Goal: Task Accomplishment & Management: Complete application form

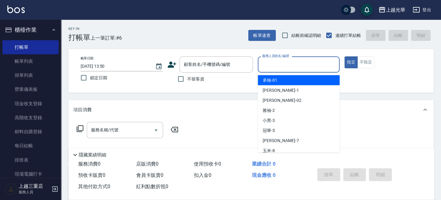
click at [270, 67] on input "服務人員姓名/編號" at bounding box center [299, 64] width 76 height 11
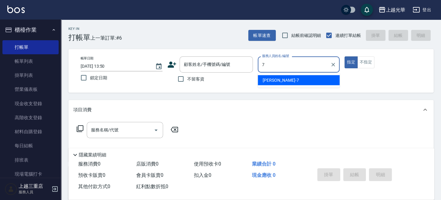
type input "小紫-7"
type button "true"
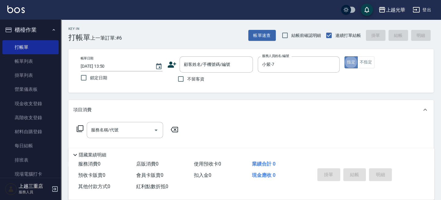
click at [355, 62] on button "指定" at bounding box center [351, 63] width 13 height 12
click at [116, 130] on input "服務名稱/代號" at bounding box center [121, 130] width 62 height 11
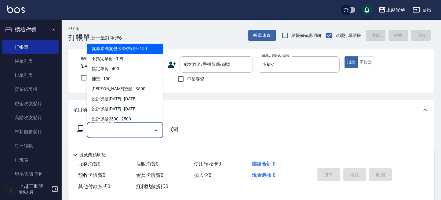
scroll to position [81, 0]
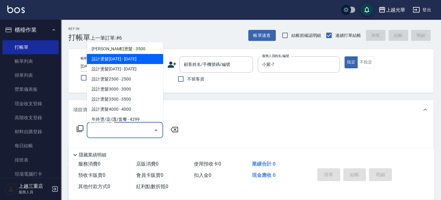
drag, startPoint x: 136, startPoint y: 55, endPoint x: 168, endPoint y: 97, distance: 52.8
click at [136, 56] on span "設計燙髮[DATE] - [DATE]" at bounding box center [125, 59] width 76 height 10
type input "設計燙髮1500(305)"
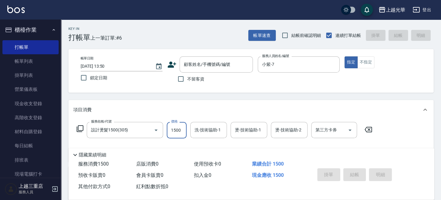
click at [177, 127] on input "1500" at bounding box center [177, 130] width 20 height 17
type input "888"
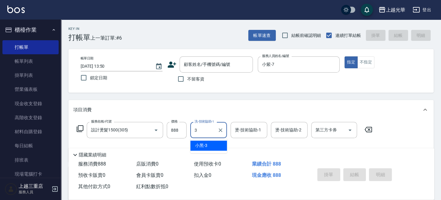
type input "小黑-3"
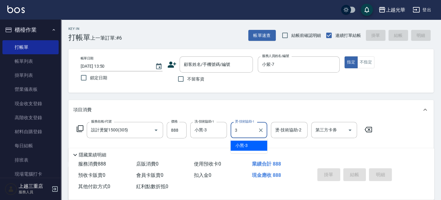
type input "小黑-3"
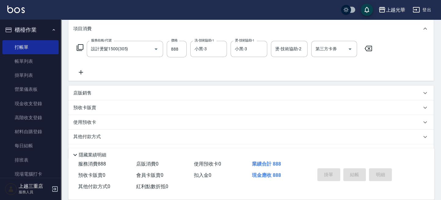
click at [79, 69] on icon at bounding box center [80, 72] width 15 height 7
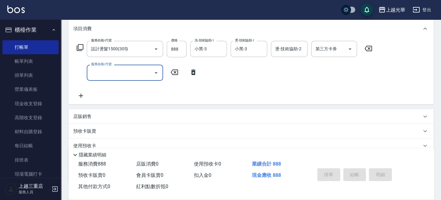
click at [116, 75] on input "服務名稱/代號" at bounding box center [121, 73] width 62 height 11
click at [129, 86] on span "瞬間護髮 - 200" at bounding box center [125, 88] width 76 height 10
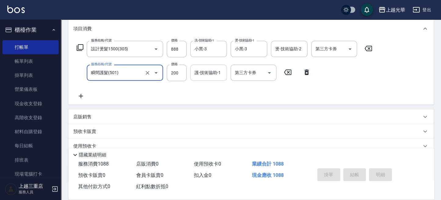
type input "瞬間護髮(501)"
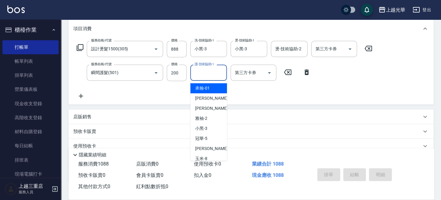
drag, startPoint x: 205, startPoint y: 72, endPoint x: 0, endPoint y: 159, distance: 223.2
click at [204, 72] on input "護-技術協助-1" at bounding box center [208, 73] width 31 height 11
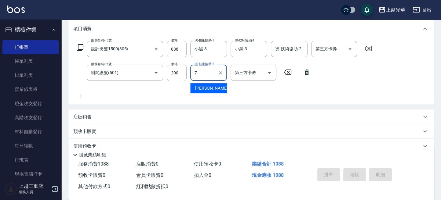
type input "小紫-7"
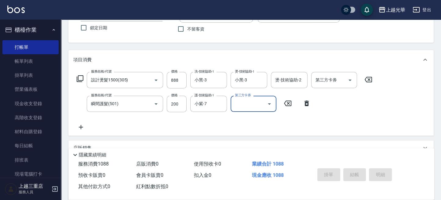
scroll to position [41, 0]
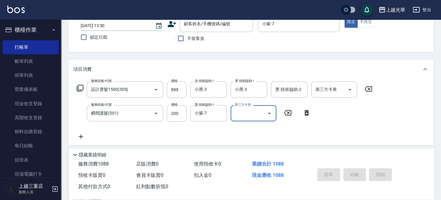
click at [183, 38] on input "不留客資" at bounding box center [181, 38] width 13 height 13
checkbox input "true"
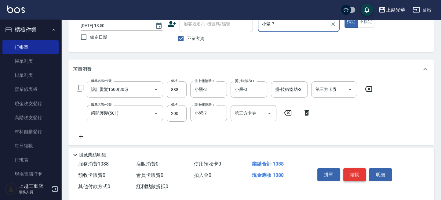
click at [357, 169] on button "結帳" at bounding box center [355, 175] width 23 height 13
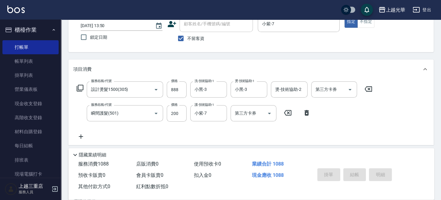
type input "[DATE] 14:23"
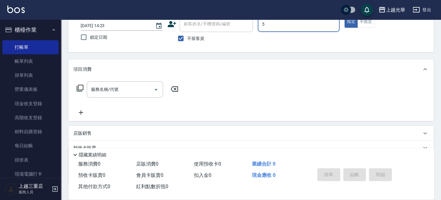
type input "冠華-5"
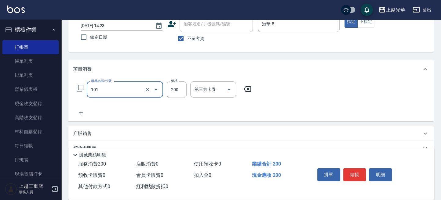
type input "不指定洗髮(101)"
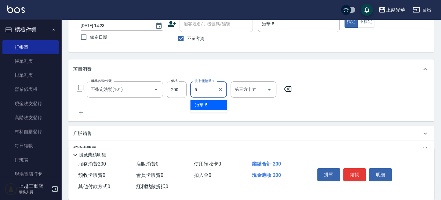
type input "冠華-5"
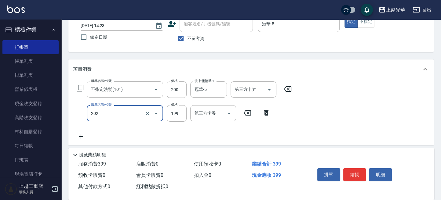
type input "不指定單剪(202)"
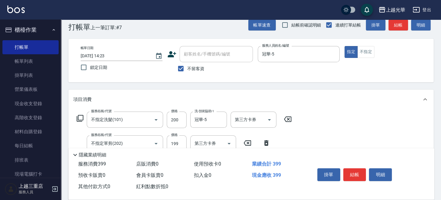
scroll to position [0, 0]
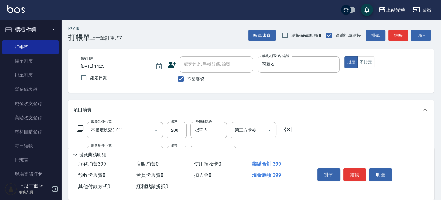
drag, startPoint x: 369, startPoint y: 59, endPoint x: 376, endPoint y: 55, distance: 8.1
click at [370, 58] on button "不指定" at bounding box center [366, 63] width 17 height 12
click at [396, 35] on button "結帳" at bounding box center [399, 35] width 20 height 11
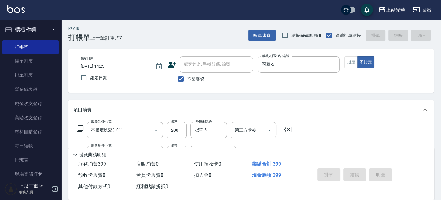
type input "[DATE] 14:35"
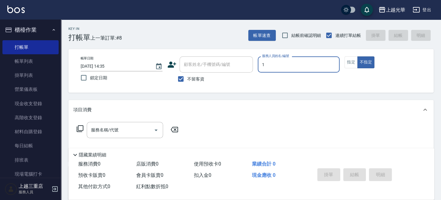
type input "1"
type button "false"
type input "小詹-1"
click at [348, 61] on button "指定" at bounding box center [351, 63] width 13 height 12
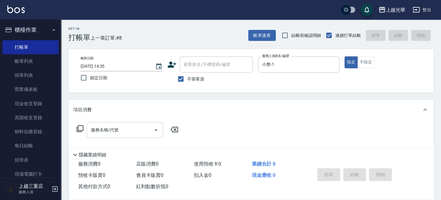
click at [114, 133] on input "服務名稱/代號" at bounding box center [121, 130] width 62 height 11
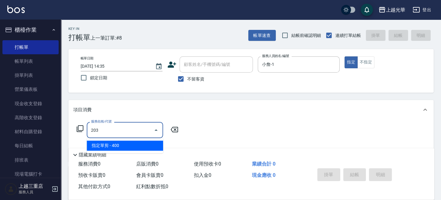
type input "指定單剪(203)"
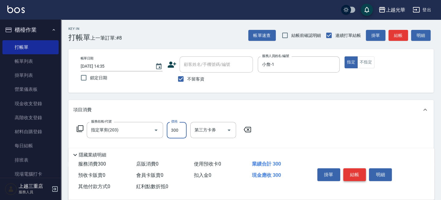
type input "300"
click at [357, 176] on button "結帳" at bounding box center [355, 175] width 23 height 13
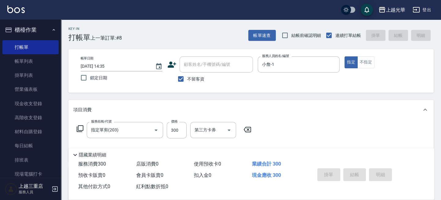
type input "[DATE] 14:37"
drag, startPoint x: 183, startPoint y: 77, endPoint x: 191, endPoint y: 61, distance: 18.2
click at [185, 73] on input "不留客資" at bounding box center [181, 79] width 13 height 13
checkbox input "false"
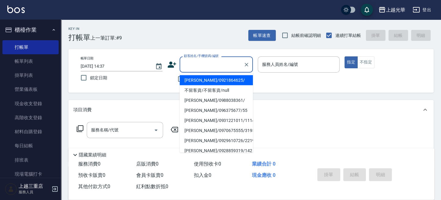
drag, startPoint x: 191, startPoint y: 60, endPoint x: 194, endPoint y: 59, distance: 3.6
click at [190, 60] on div "顧客姓名/手機號碼/編號 顧客姓名/手機號碼/編號" at bounding box center [216, 65] width 73 height 16
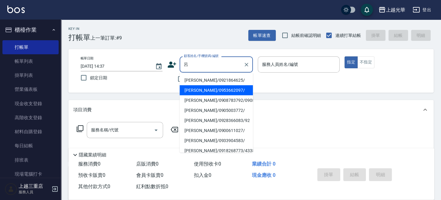
click at [207, 86] on li "[PERSON_NAME]/0953662097/" at bounding box center [216, 90] width 73 height 10
type input "[PERSON_NAME]/0953662097/"
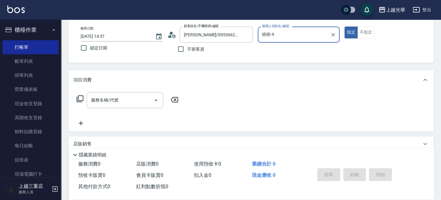
scroll to position [41, 0]
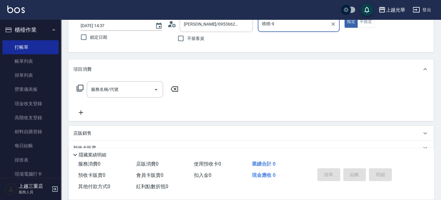
drag, startPoint x: 133, startPoint y: 83, endPoint x: 168, endPoint y: 62, distance: 40.9
click at [146, 77] on div "項目消費 服務名稱/代號 服務名稱/代號" at bounding box center [251, 91] width 366 height 62
type input "喨喨-9"
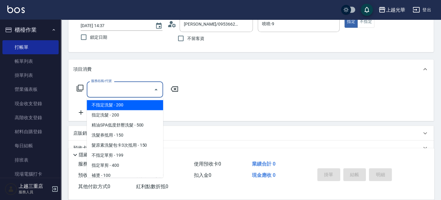
click at [143, 89] on input "服務名稱/代號" at bounding box center [121, 89] width 62 height 11
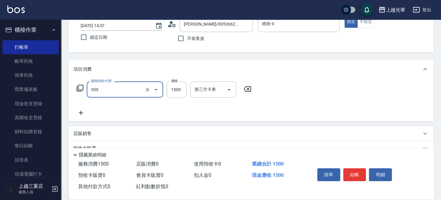
type input "設計燙髮1500(305)"
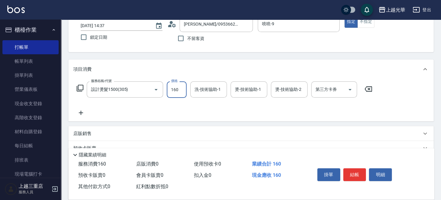
type input "160"
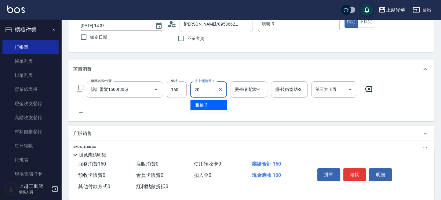
type input "[PERSON_NAME]-20"
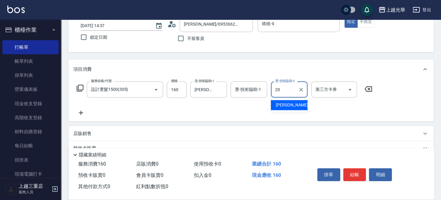
type input "[PERSON_NAME]-20"
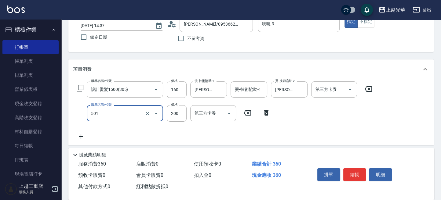
type input "瞬間護髮(501)"
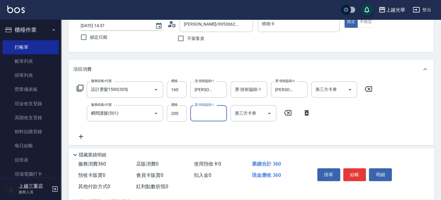
type input "0"
type input "[PERSON_NAME]-20"
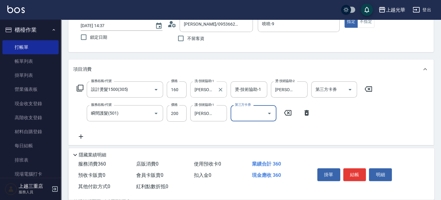
drag, startPoint x: 177, startPoint y: 92, endPoint x: 190, endPoint y: 88, distance: 13.9
click at [177, 94] on input "160" at bounding box center [177, 90] width 20 height 17
drag, startPoint x: 178, startPoint y: 81, endPoint x: 181, endPoint y: 88, distance: 8.3
click at [181, 88] on div "服務名稱/代號 設計燙髮1500(305) 服務名稱/代號 價格 160 價格 洗-技術協助-1 [PERSON_NAME]-20 洗-技術協助-1 燙-技術…" at bounding box center [251, 112] width 366 height 66
click at [182, 89] on input "160" at bounding box center [177, 90] width 20 height 17
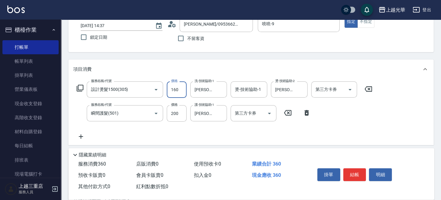
type input "1600"
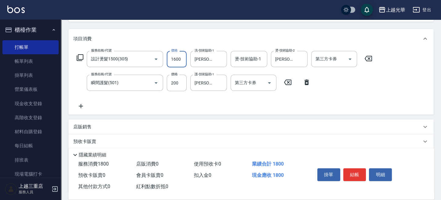
scroll to position [81, 0]
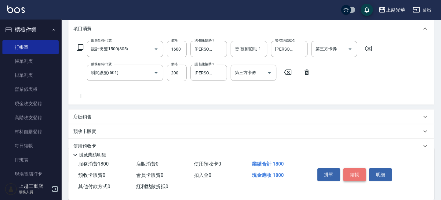
click at [350, 173] on button "結帳" at bounding box center [355, 175] width 23 height 13
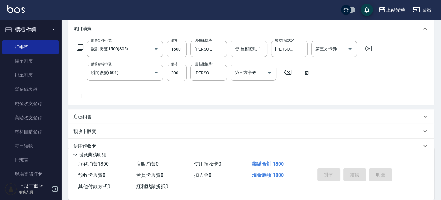
type input "[DATE] 14:47"
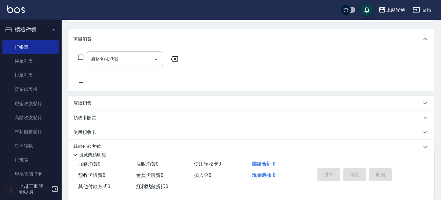
scroll to position [97, 0]
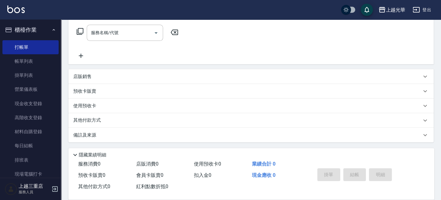
click at [83, 78] on p "店販銷售" at bounding box center [82, 77] width 18 height 6
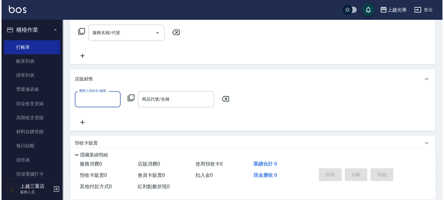
scroll to position [0, 0]
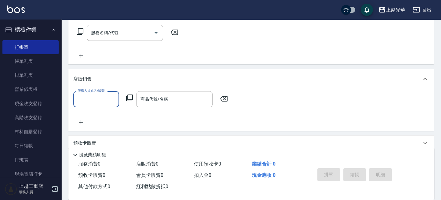
click at [133, 99] on icon at bounding box center [129, 97] width 7 height 7
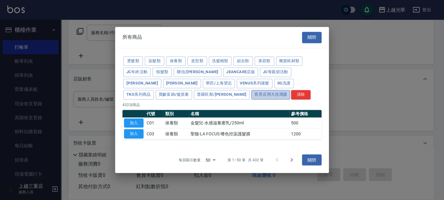
click at [252, 90] on button "育昇店用大洗潤護" at bounding box center [271, 94] width 39 height 9
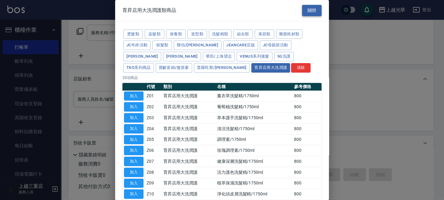
click at [302, 14] on button "關閉" at bounding box center [312, 10] width 20 height 11
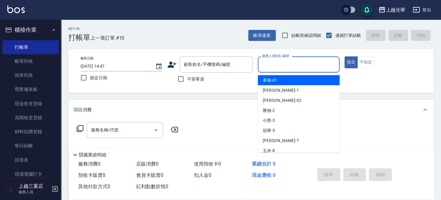
click at [274, 64] on input "服務人員姓名/編號" at bounding box center [299, 64] width 76 height 11
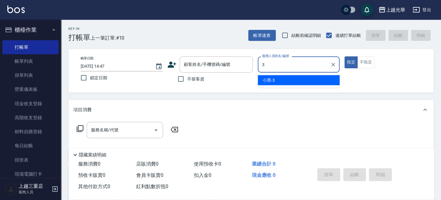
type input "小黑-3"
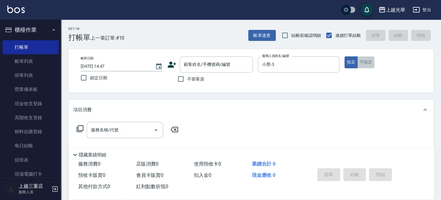
click at [367, 65] on button "不指定" at bounding box center [366, 63] width 17 height 12
click at [182, 79] on input "不留客資" at bounding box center [181, 79] width 13 height 13
checkbox input "true"
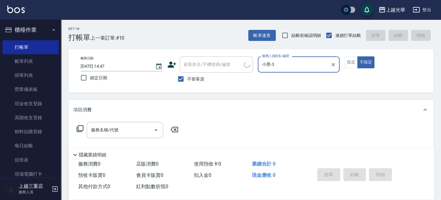
click at [80, 128] on icon at bounding box center [79, 128] width 7 height 7
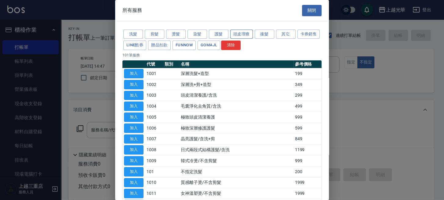
click at [246, 31] on button "頭皮理療" at bounding box center [241, 34] width 23 height 9
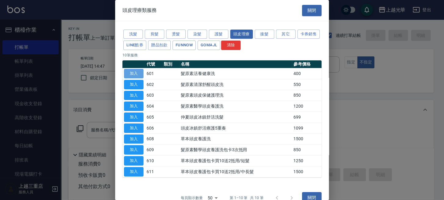
click at [139, 72] on button "加入" at bounding box center [134, 73] width 20 height 9
type input "髮原素活養健康洗(601)"
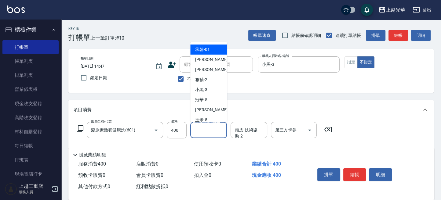
click at [213, 133] on input "頭皮-技術協助-1" at bounding box center [208, 130] width 31 height 11
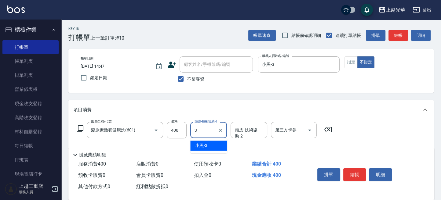
type input "小黑-3"
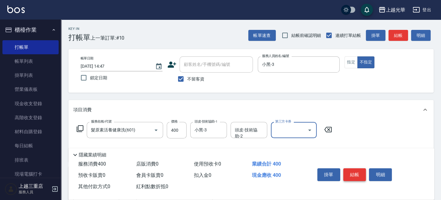
click at [360, 175] on button "結帳" at bounding box center [355, 175] width 23 height 13
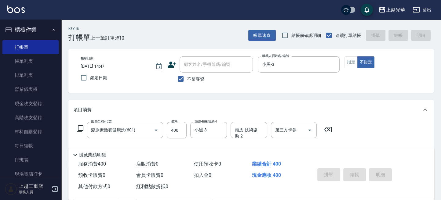
type input "[DATE] 14:51"
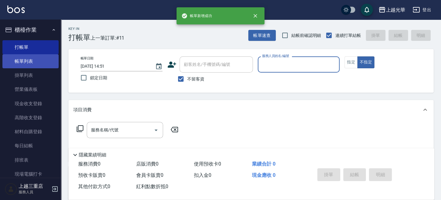
click at [30, 60] on link "帳單列表" at bounding box center [30, 61] width 56 height 14
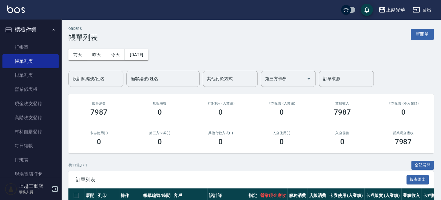
click at [110, 79] on input "設計師編號/姓名" at bounding box center [96, 79] width 50 height 11
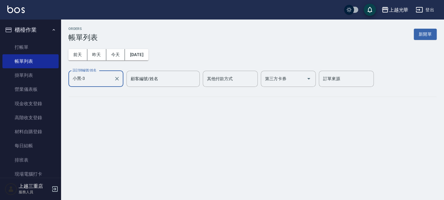
type input "小黑-3"
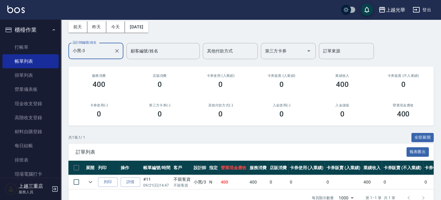
scroll to position [47, 0]
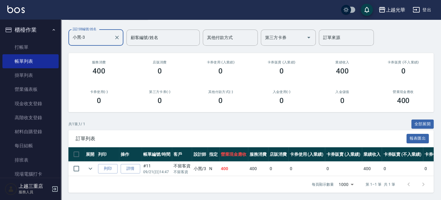
click at [83, 162] on td at bounding box center [76, 169] width 16 height 14
click at [85, 162] on td at bounding box center [90, 169] width 12 height 14
click at [87, 165] on icon "expand row" at bounding box center [90, 168] width 7 height 7
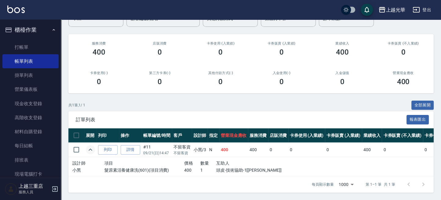
scroll to position [81, 0]
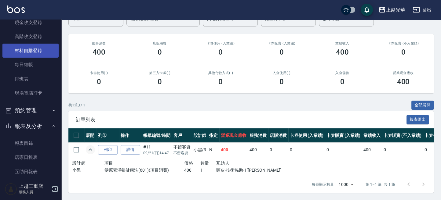
click at [27, 51] on link "材料自購登錄" at bounding box center [30, 51] width 56 height 14
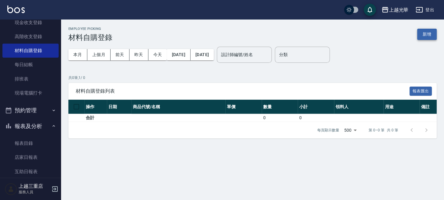
click at [437, 37] on button "新增" at bounding box center [427, 34] width 20 height 11
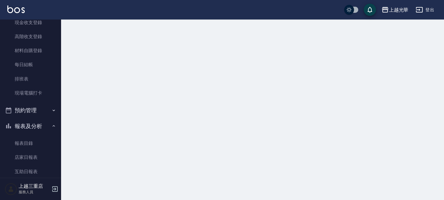
click at [436, 37] on div at bounding box center [222, 100] width 444 height 200
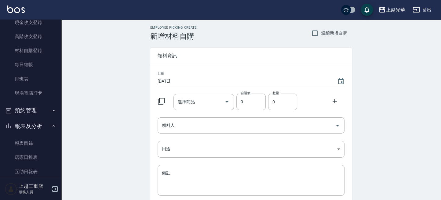
click at [161, 99] on icon at bounding box center [161, 101] width 7 height 7
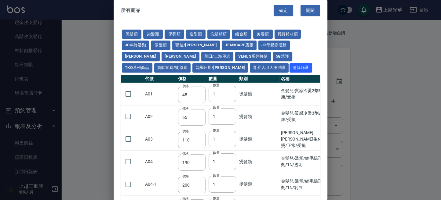
click at [162, 102] on td "A01" at bounding box center [160, 94] width 33 height 23
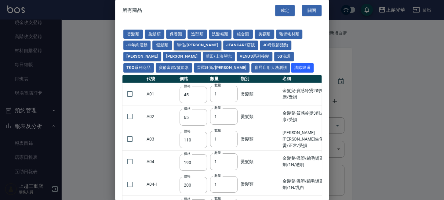
click at [184, 44] on button "聯信/[PERSON_NAME]" at bounding box center [198, 45] width 48 height 9
type input "500"
type input "228"
type input "210"
type input "2520"
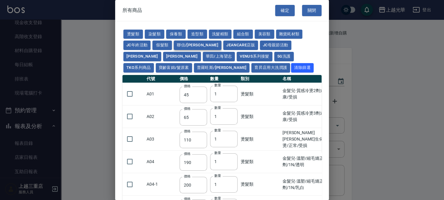
type input "700"
type input "420"
type input "280"
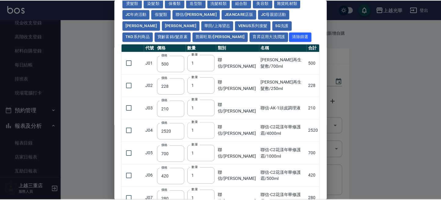
scroll to position [78, 0]
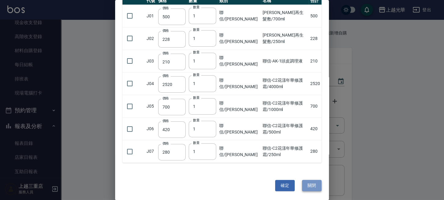
click at [312, 186] on button "關閉" at bounding box center [312, 185] width 20 height 11
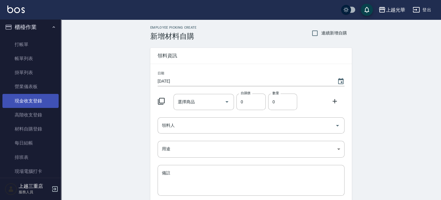
scroll to position [0, 0]
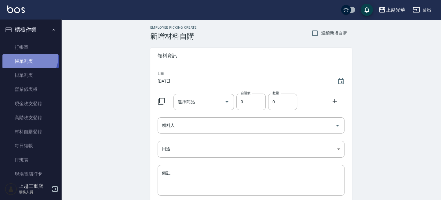
click at [26, 57] on link "帳單列表" at bounding box center [30, 61] width 56 height 14
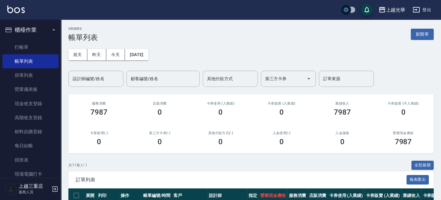
click at [97, 75] on input "設計師編號/姓名" at bounding box center [96, 79] width 50 height 11
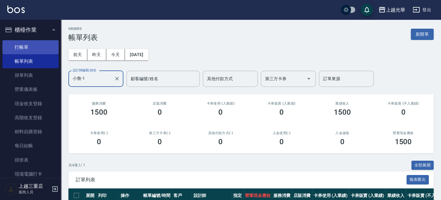
type input "小詹-1"
click at [37, 50] on link "打帳單" at bounding box center [30, 47] width 56 height 14
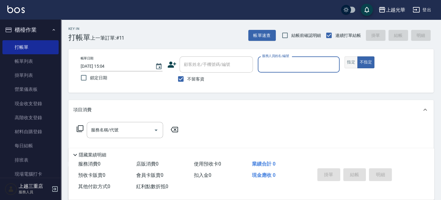
click at [352, 67] on button "指定" at bounding box center [351, 63] width 13 height 12
click at [179, 72] on div "顧客姓名/手機號碼/編號 顧客姓名/手機號碼/編號" at bounding box center [210, 65] width 86 height 16
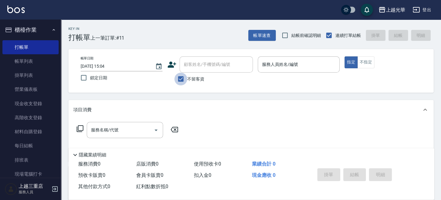
drag, startPoint x: 182, startPoint y: 75, endPoint x: 196, endPoint y: 69, distance: 14.8
click at [186, 75] on input "不留客資" at bounding box center [181, 79] width 13 height 13
checkbox input "false"
drag, startPoint x: 199, startPoint y: 66, endPoint x: 213, endPoint y: 58, distance: 15.9
click at [200, 64] on input "顧客姓名/手機號碼/編號" at bounding box center [211, 64] width 59 height 11
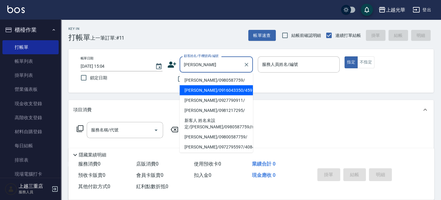
click at [214, 89] on li "[PERSON_NAME]/0916043350/459" at bounding box center [216, 90] width 73 height 10
type input "[PERSON_NAME]/0916043350/459"
type input "喨喨-9"
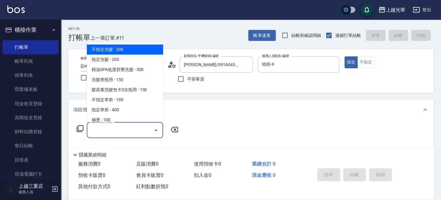
click at [145, 131] on input "服務名稱/代號" at bounding box center [121, 130] width 62 height 11
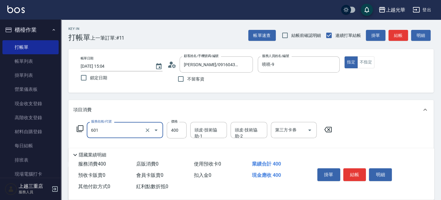
type input "髮原素活養健康洗(601)"
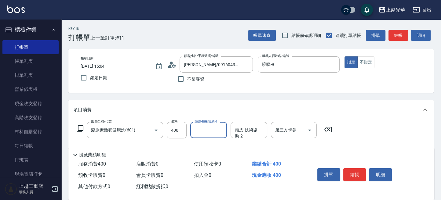
type input "9"
type input "[PERSON_NAME]-20"
click at [362, 180] on div "掛單 結帳 明細" at bounding box center [355, 175] width 80 height 19
click at [354, 177] on button "結帳" at bounding box center [355, 175] width 23 height 13
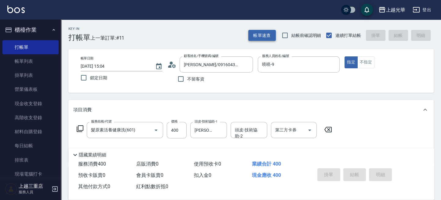
type input "[DATE] 15:21"
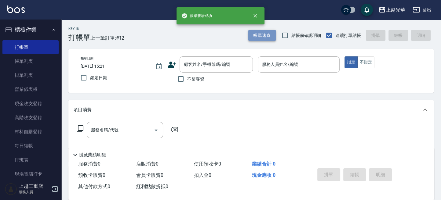
click at [261, 33] on button "帳單速查" at bounding box center [262, 35] width 28 height 11
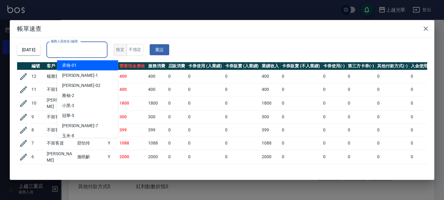
drag, startPoint x: 101, startPoint y: 50, endPoint x: 135, endPoint y: 52, distance: 33.3
click at [103, 51] on input "服務人員姓名/編號" at bounding box center [77, 50] width 56 height 11
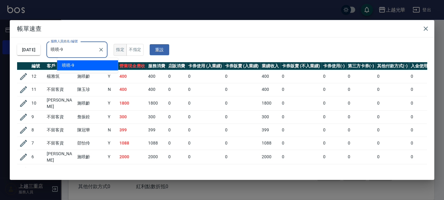
type input "喨喨-9"
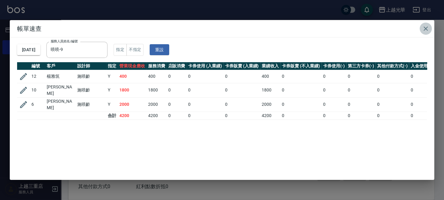
drag, startPoint x: 424, startPoint y: 28, endPoint x: 421, endPoint y: 30, distance: 3.2
click at [423, 28] on icon "button" at bounding box center [425, 28] width 7 height 7
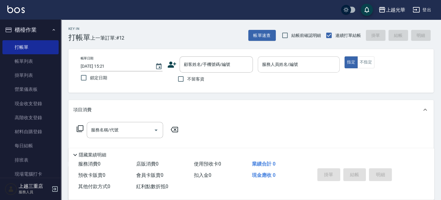
drag, startPoint x: 196, startPoint y: 78, endPoint x: 266, endPoint y: 66, distance: 71.2
click at [198, 78] on span "不留客資" at bounding box center [195, 79] width 17 height 6
click at [187, 78] on input "不留客資" at bounding box center [181, 79] width 13 height 13
checkbox input "true"
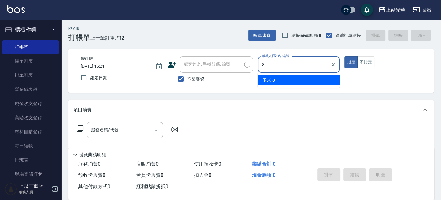
type input "玉米-8"
type button "true"
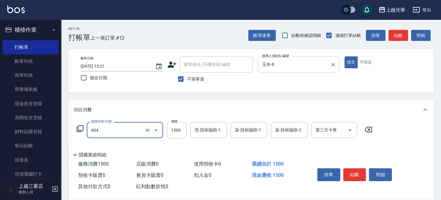
type input "設計染髮(404)"
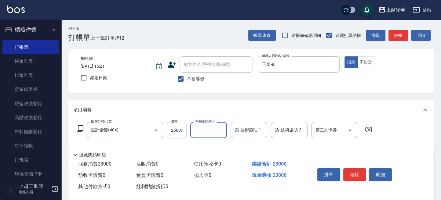
click at [182, 131] on input "23000" at bounding box center [177, 130] width 20 height 17
type input "2300"
type input "玉米-8"
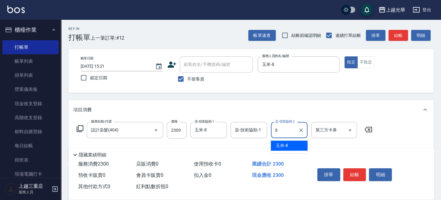
type input "玉米-8"
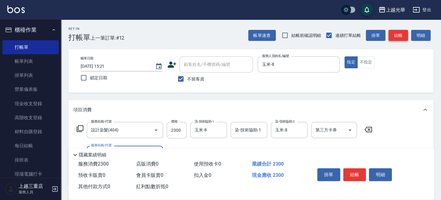
click at [392, 35] on button "結帳" at bounding box center [399, 35] width 20 height 11
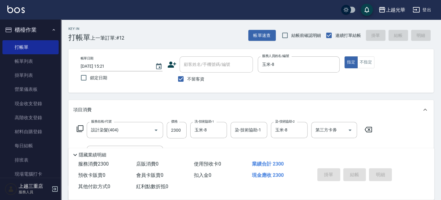
type input "[DATE] 15:35"
